Goal: Find specific page/section: Find specific page/section

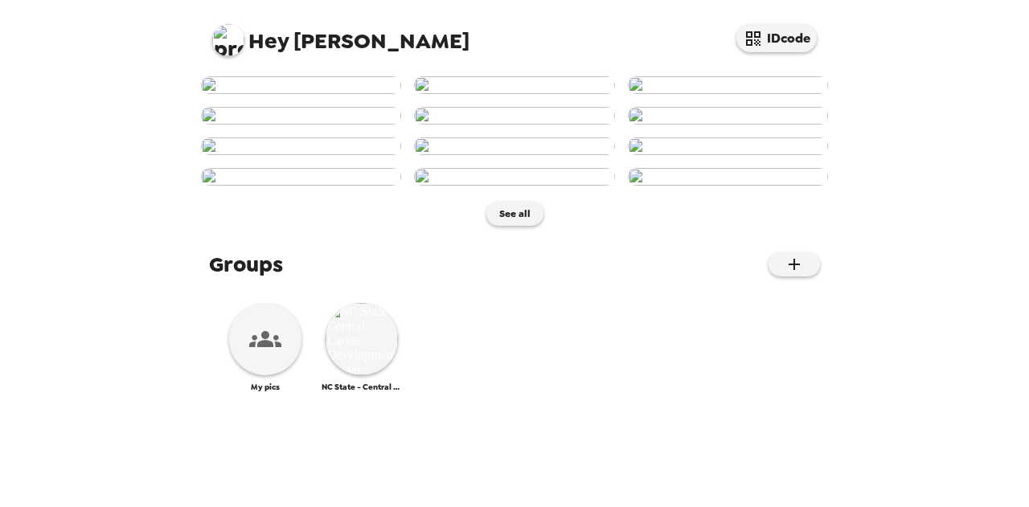
click at [520, 94] on img at bounding box center [514, 85] width 200 height 18
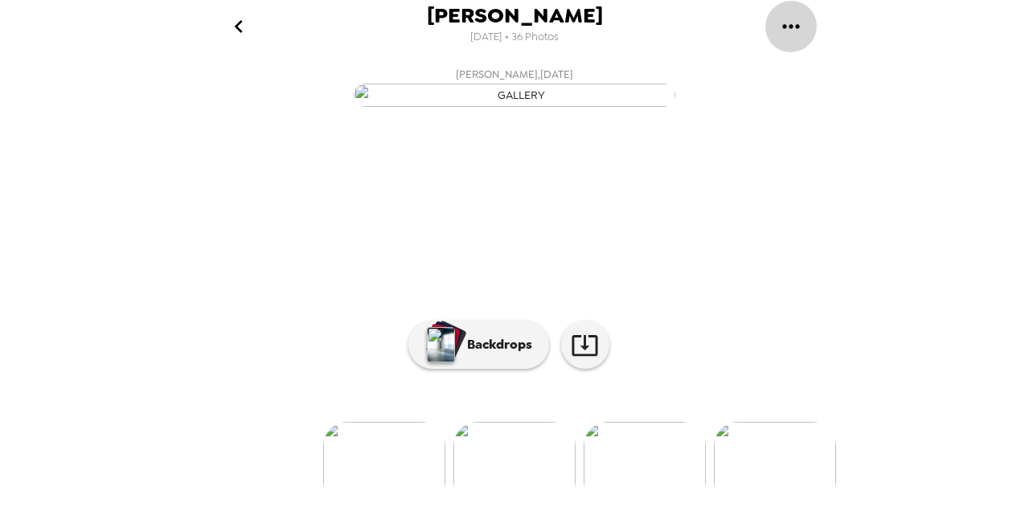
click at [799, 30] on icon "gallery menu" at bounding box center [791, 27] width 26 height 26
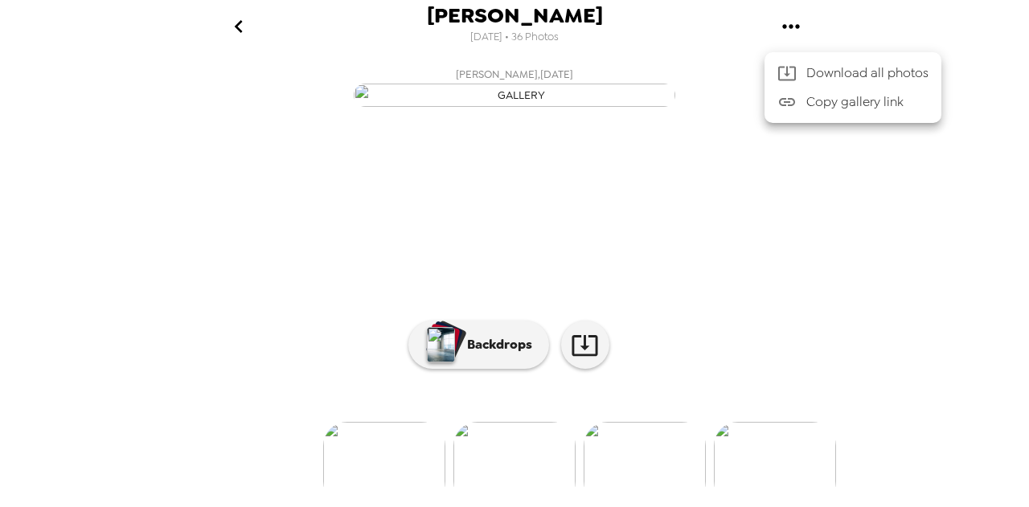
click at [662, 110] on div at bounding box center [514, 253] width 1029 height 507
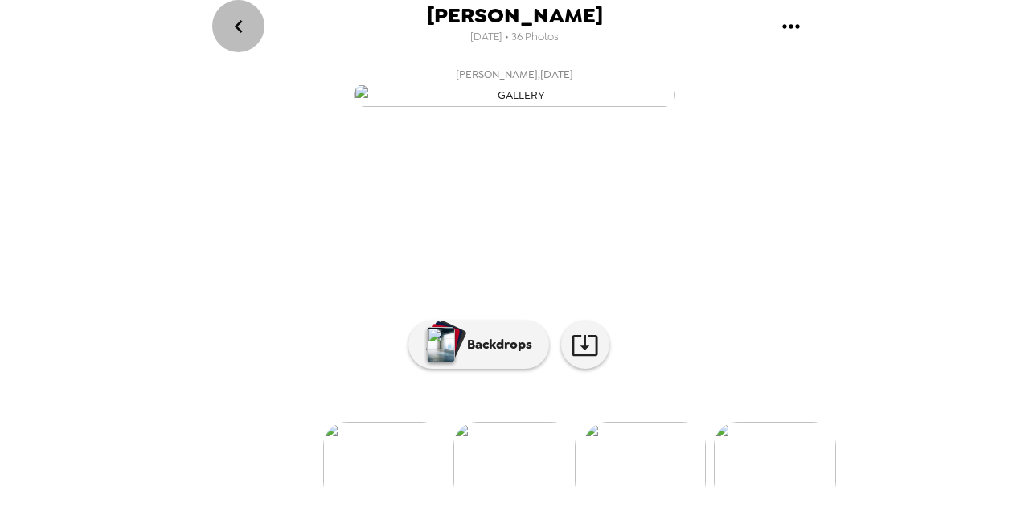
drag, startPoint x: 403, startPoint y: 151, endPoint x: 236, endPoint y: 29, distance: 206.5
click at [236, 29] on icon "go back" at bounding box center [239, 27] width 26 height 26
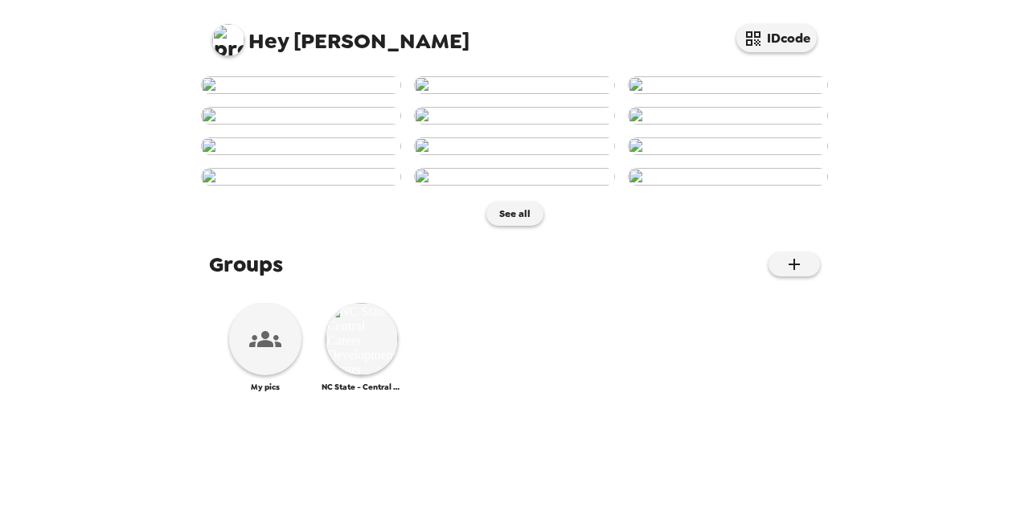
scroll to position [828, 0]
click at [359, 376] on img at bounding box center [362, 339] width 72 height 72
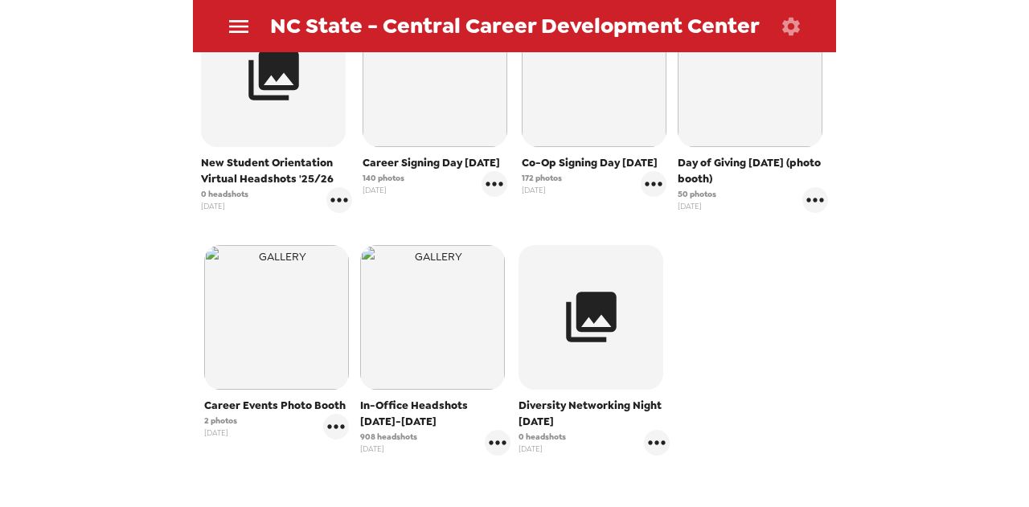
scroll to position [375, 0]
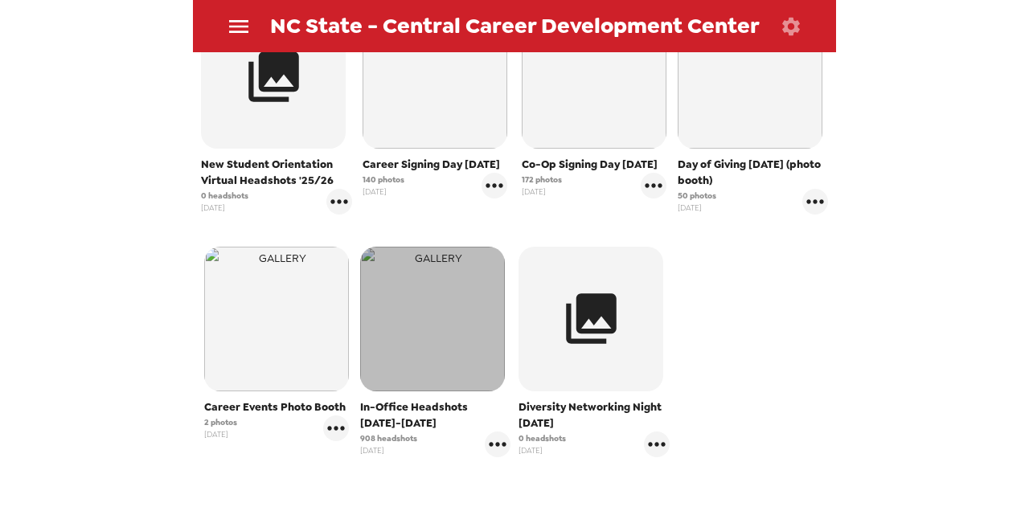
click at [422, 295] on img "button" at bounding box center [432, 319] width 145 height 145
